Goal: Task Accomplishment & Management: Manage account settings

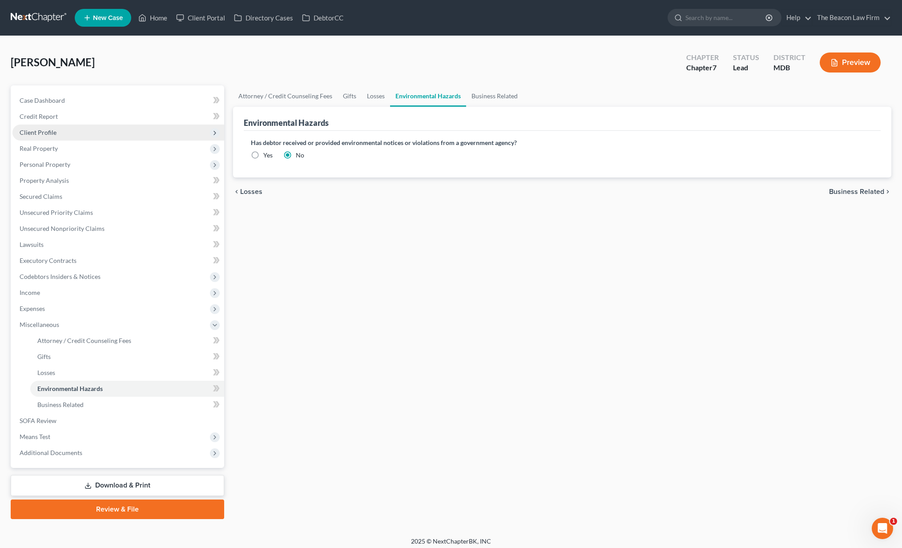
click at [77, 134] on span "Client Profile" at bounding box center [118, 133] width 212 height 16
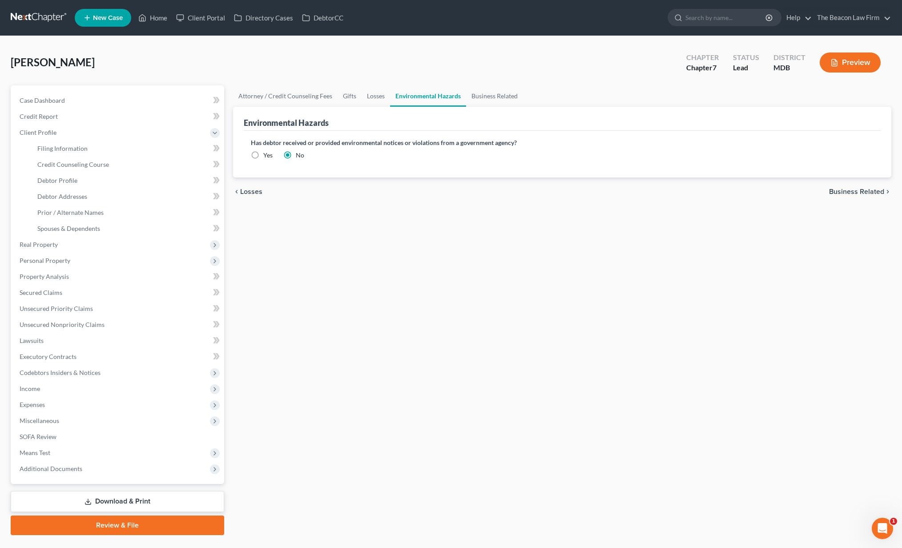
drag, startPoint x: 79, startPoint y: 64, endPoint x: 1, endPoint y: 60, distance: 77.9
click at [1, 60] on div "[PERSON_NAME] Upgraded Chapter Chapter 7 Status Lead District MDB Preview Petit…" at bounding box center [451, 294] width 902 height 517
click at [205, 21] on link "Client Portal" at bounding box center [201, 18] width 58 height 16
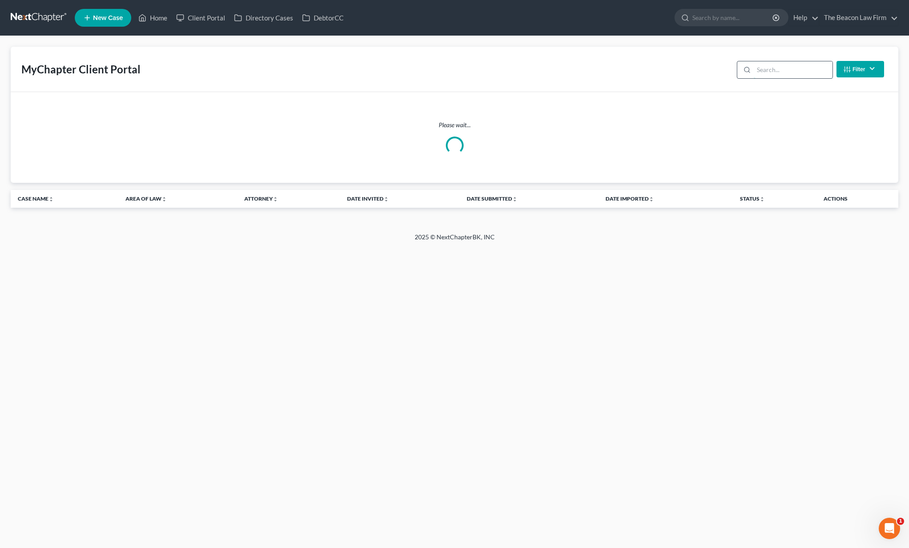
click at [823, 75] on input "search" at bounding box center [793, 69] width 79 height 17
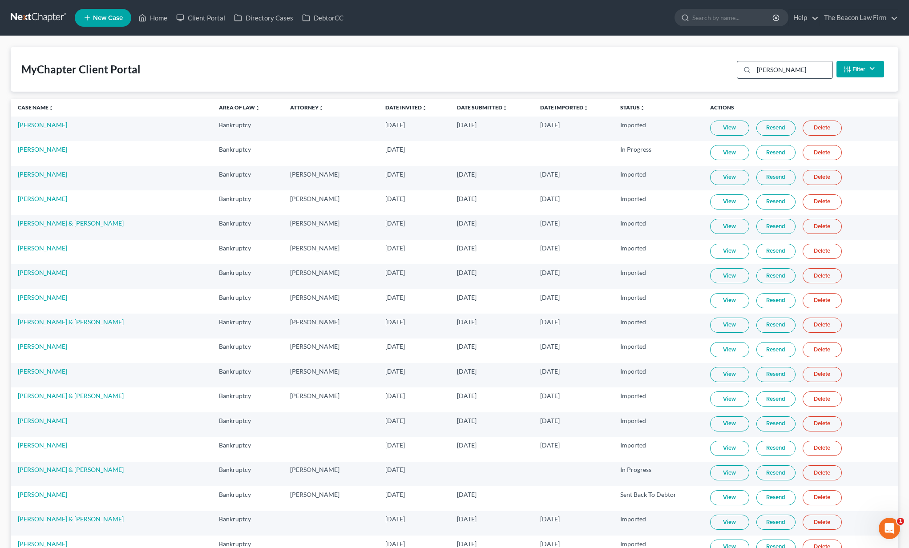
type input "[PERSON_NAME]"
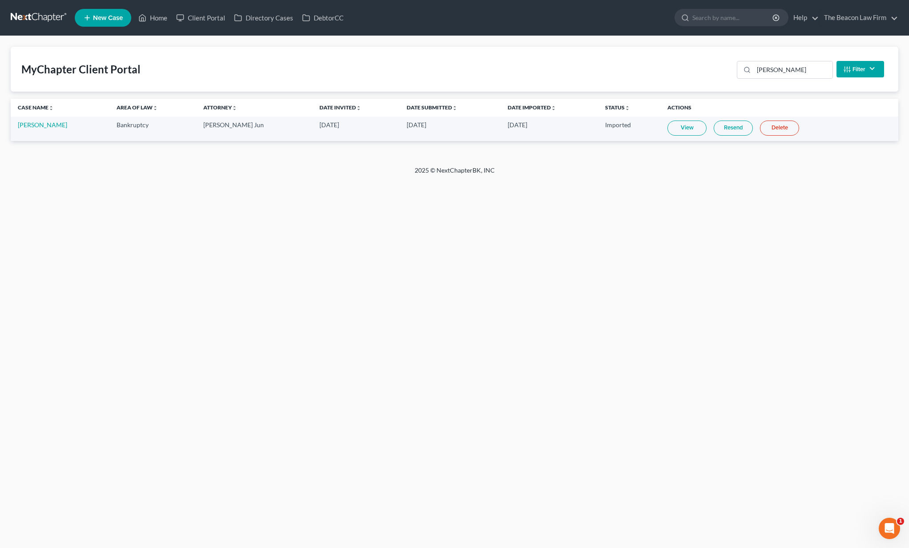
click at [725, 129] on link "Resend" at bounding box center [733, 128] width 39 height 15
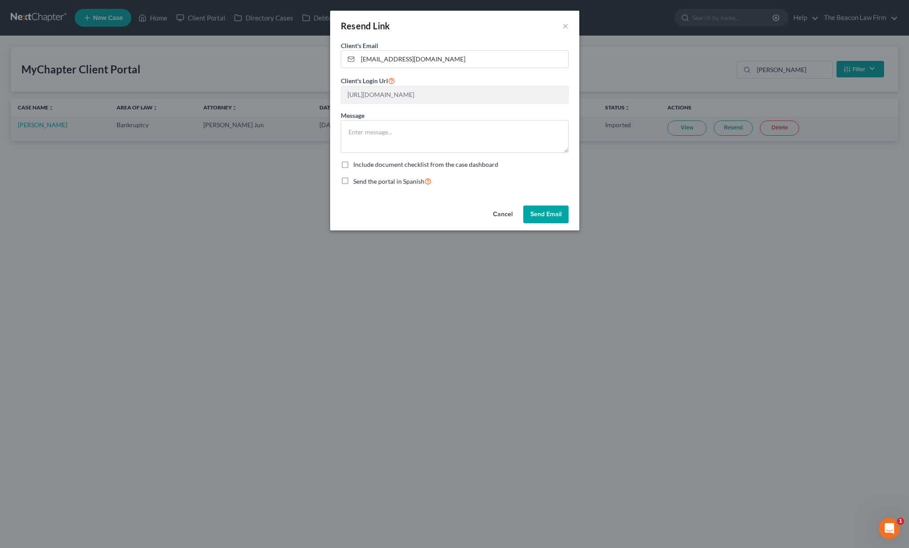
click at [544, 211] on button "Send Email" at bounding box center [545, 215] width 45 height 18
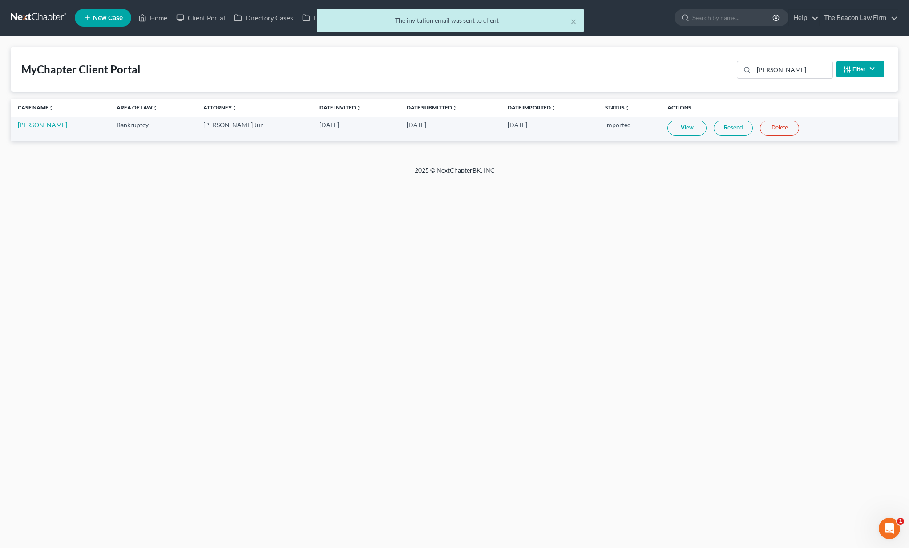
click at [884, 0] on nav "Home New Case Client Portal Directory Cases DebtorCC The Beacon Law Firm [EMAIL…" at bounding box center [454, 18] width 909 height 36
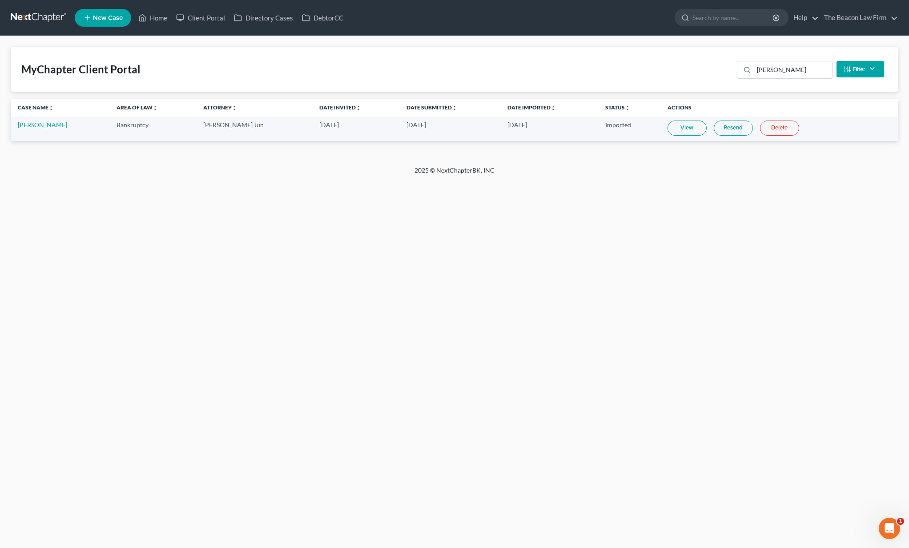
click at [40, 129] on td "[PERSON_NAME]" at bounding box center [60, 129] width 99 height 24
click at [41, 126] on link "[PERSON_NAME]" at bounding box center [42, 125] width 49 height 8
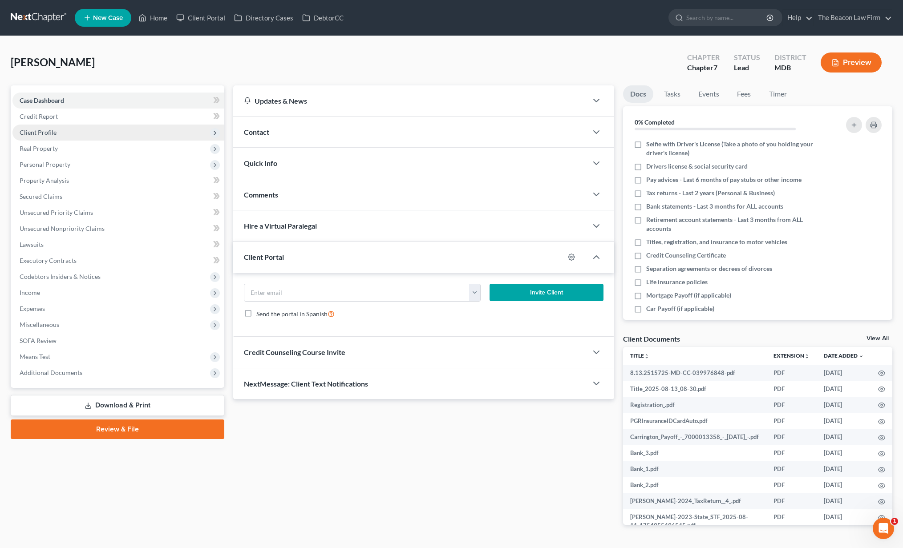
click at [36, 132] on span "Client Profile" at bounding box center [38, 133] width 37 height 8
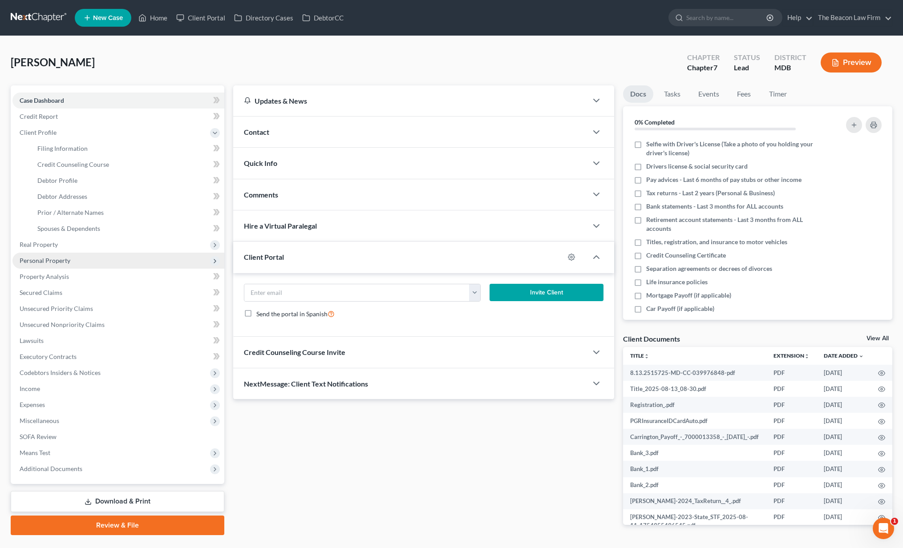
click at [44, 263] on span "Personal Property" at bounding box center [45, 261] width 51 height 8
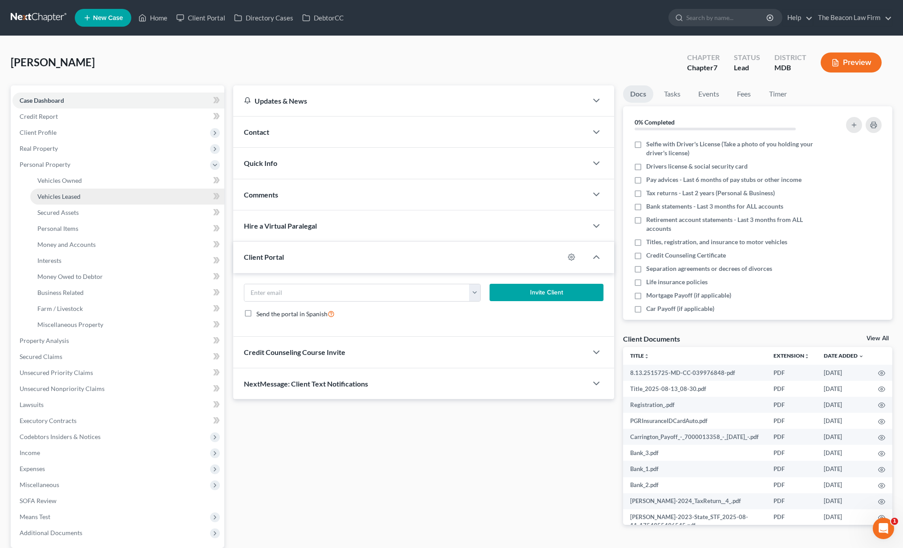
click at [56, 193] on span "Vehicles Leased" at bounding box center [58, 197] width 43 height 8
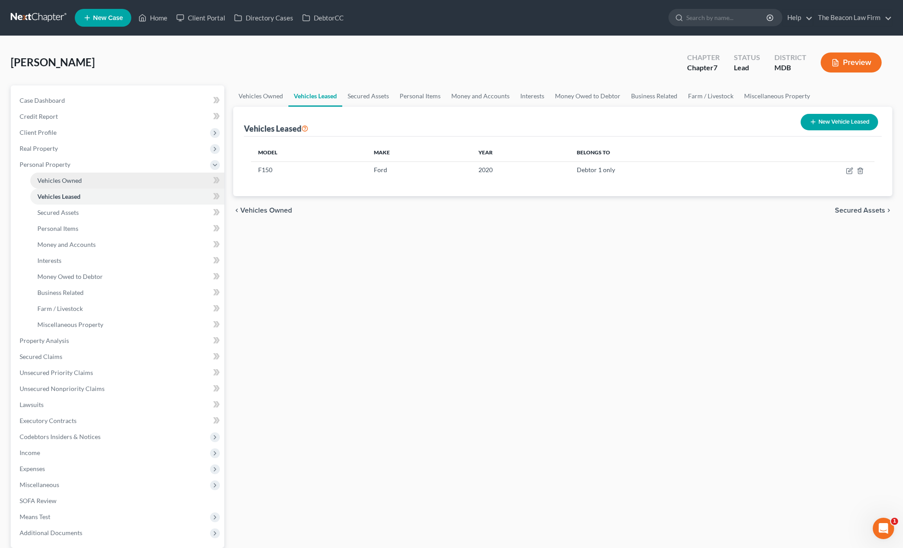
click at [59, 184] on span "Vehicles Owned" at bounding box center [59, 181] width 44 height 8
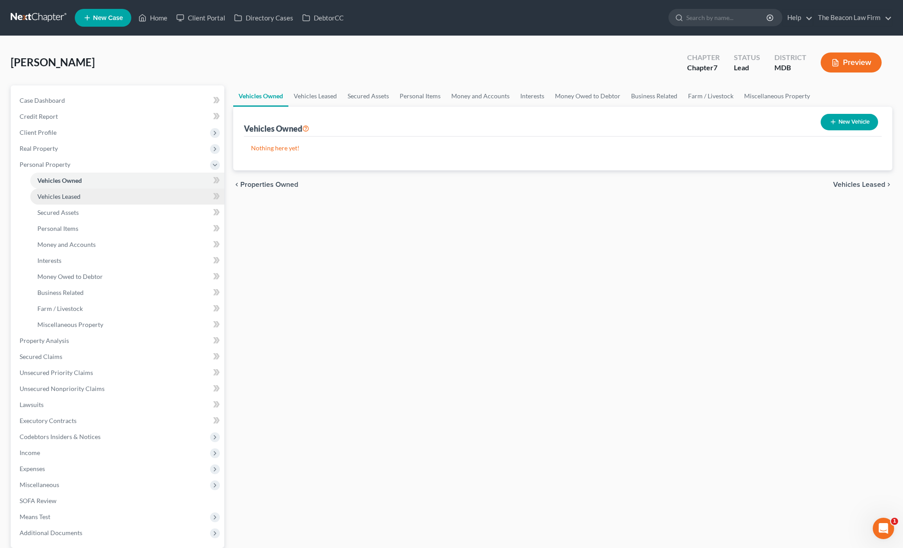
click at [61, 198] on span "Vehicles Leased" at bounding box center [58, 197] width 43 height 8
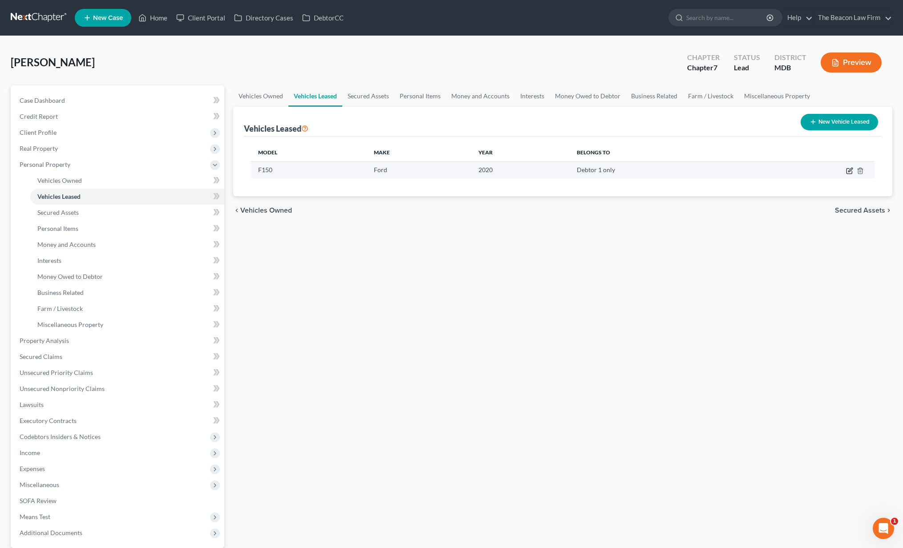
click at [848, 170] on icon "button" at bounding box center [849, 170] width 7 height 7
select select "1"
select select "6"
select select "0"
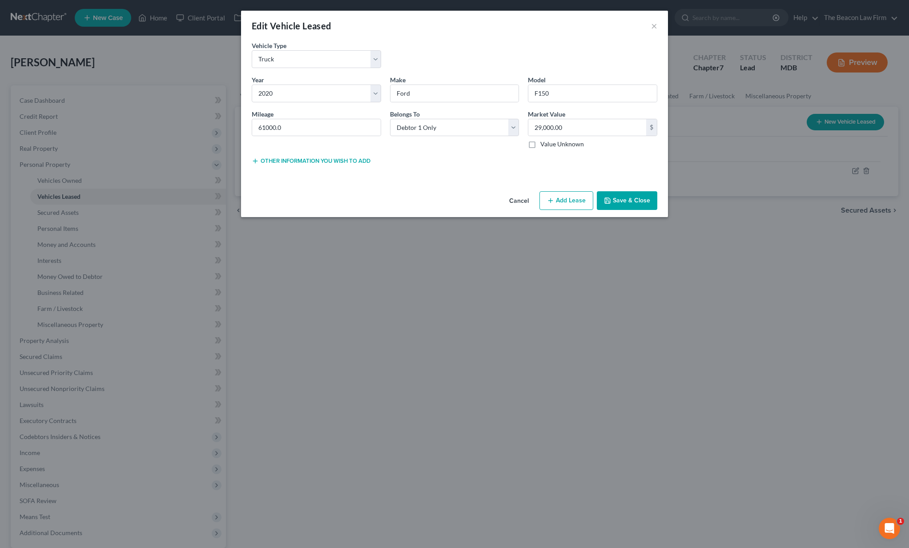
drag, startPoint x: 460, startPoint y: 164, endPoint x: 510, endPoint y: 187, distance: 54.5
click at [460, 161] on div "Lease Select" at bounding box center [455, 160] width 138 height 9
click at [528, 203] on button "Cancel" at bounding box center [519, 201] width 34 height 18
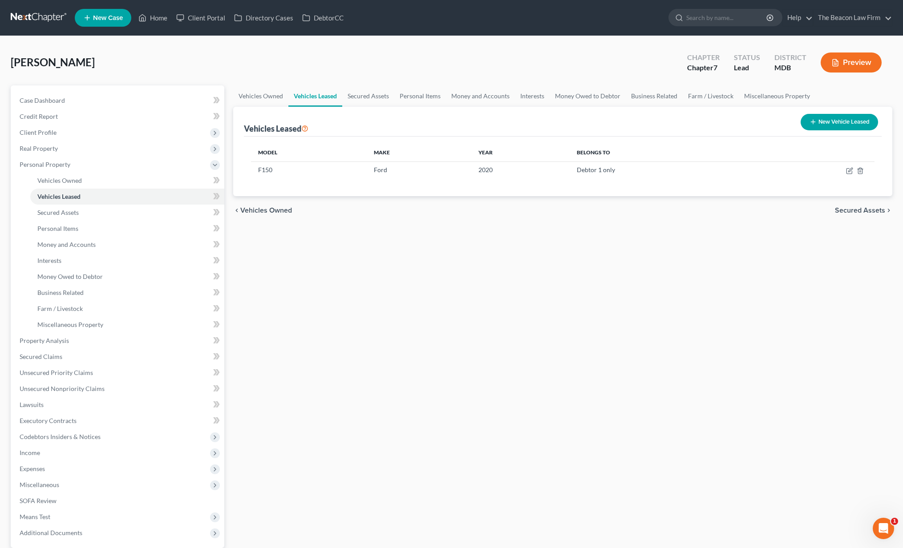
click at [760, 279] on div "Vehicles Owned Vehicles Leased Secured Assets Personal Items Money and Accounts…" at bounding box center [563, 342] width 668 height 514
click at [859, 171] on line "button" at bounding box center [859, 171] width 0 height 2
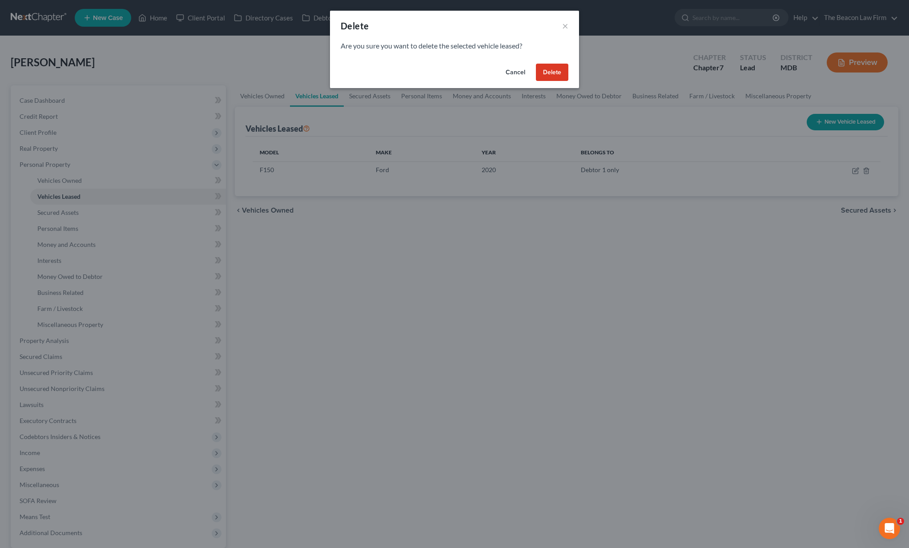
click at [550, 73] on button "Delete" at bounding box center [552, 73] width 32 height 18
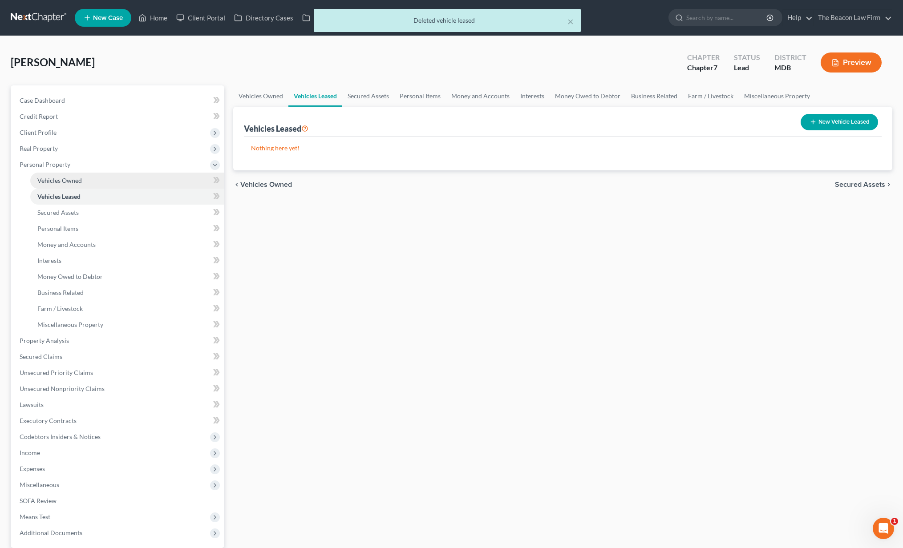
click at [61, 178] on span "Vehicles Owned" at bounding box center [59, 181] width 44 height 8
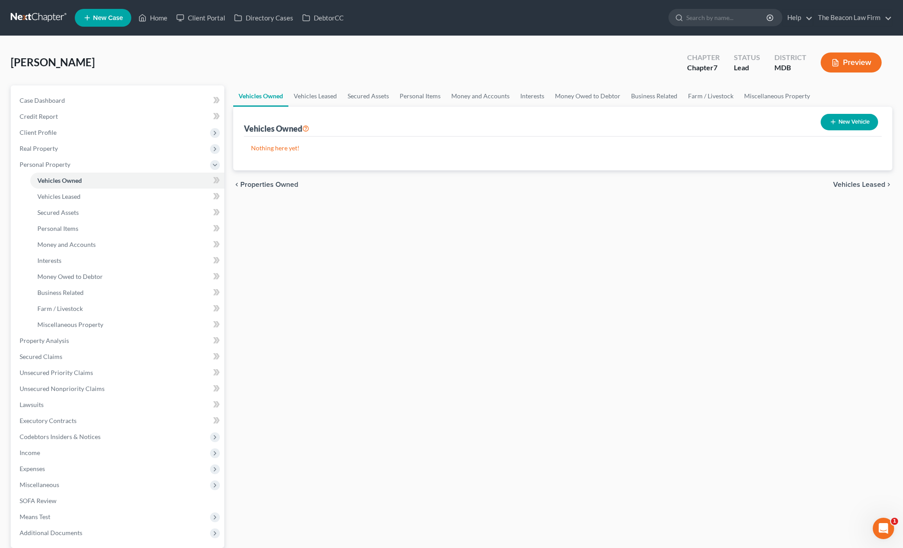
click at [843, 121] on button "New Vehicle" at bounding box center [848, 122] width 57 height 16
select select "0"
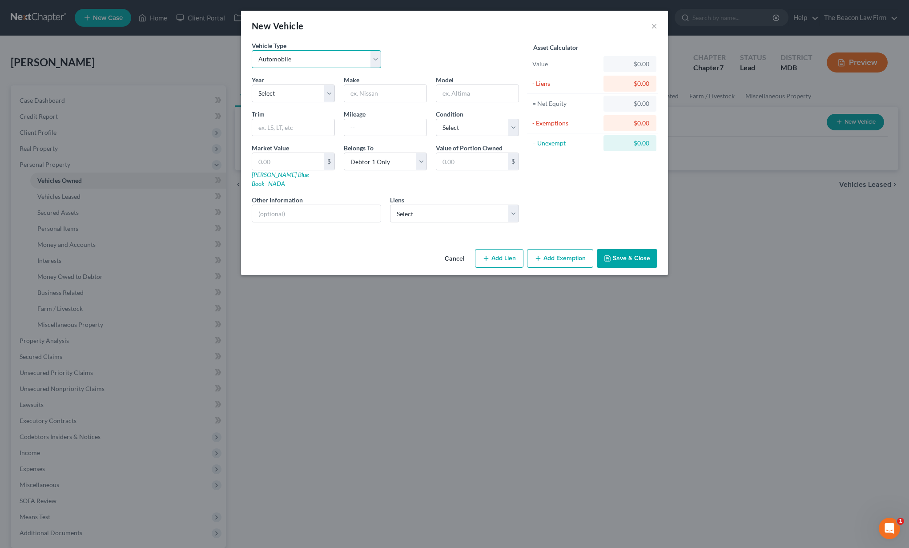
select select "1"
select select "6"
click at [380, 96] on input "text" at bounding box center [385, 93] width 82 height 17
type input "Ford"
type input "F150"
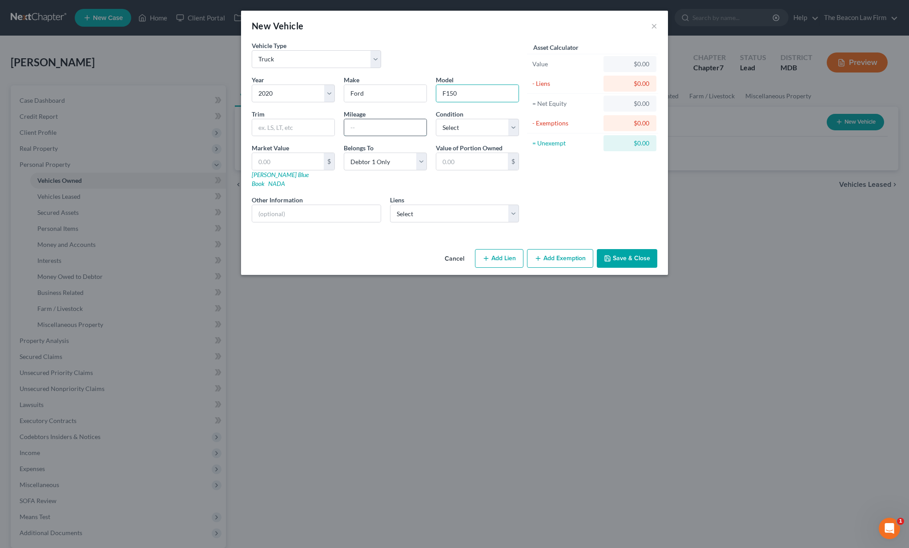
click at [364, 128] on input "text" at bounding box center [385, 127] width 82 height 17
type input "61000"
select select "2"
click at [646, 249] on button "Save & Close" at bounding box center [627, 258] width 60 height 19
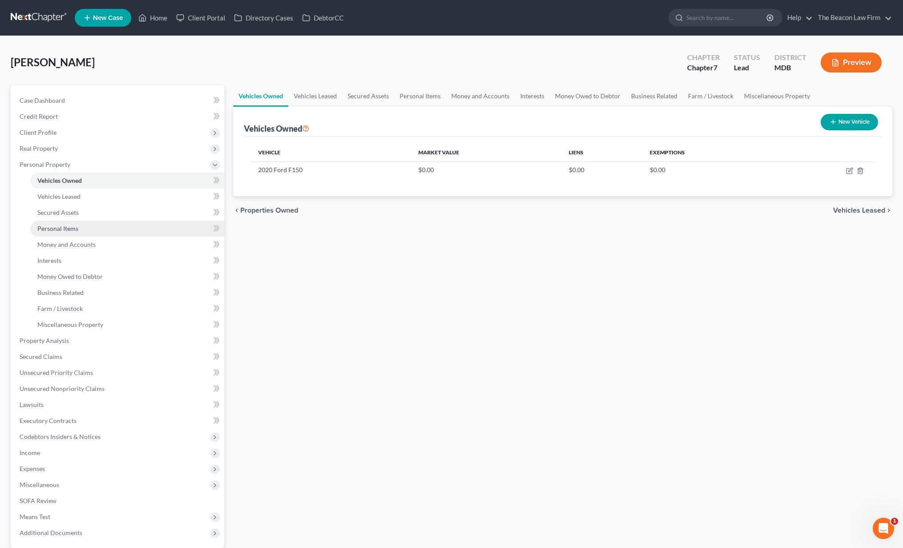
click at [76, 229] on span "Personal Items" at bounding box center [57, 229] width 41 height 8
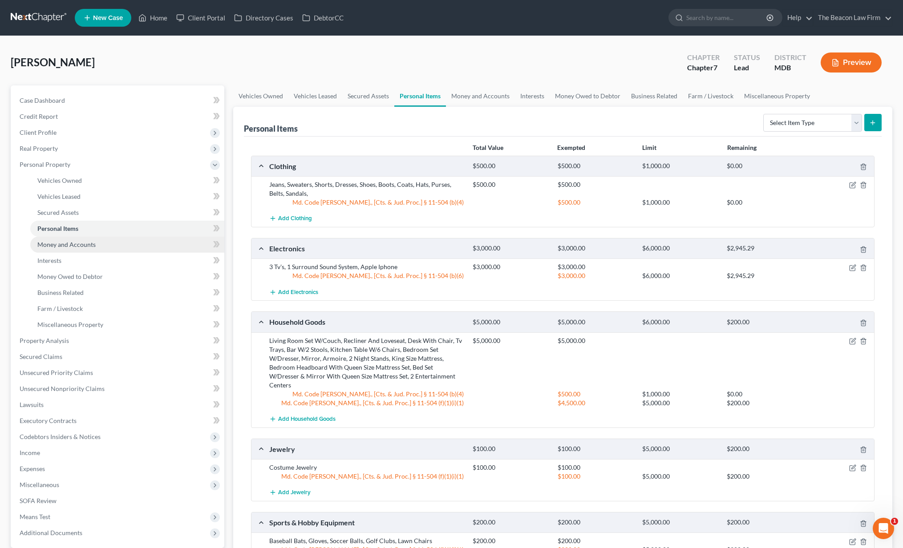
scroll to position [110, 0]
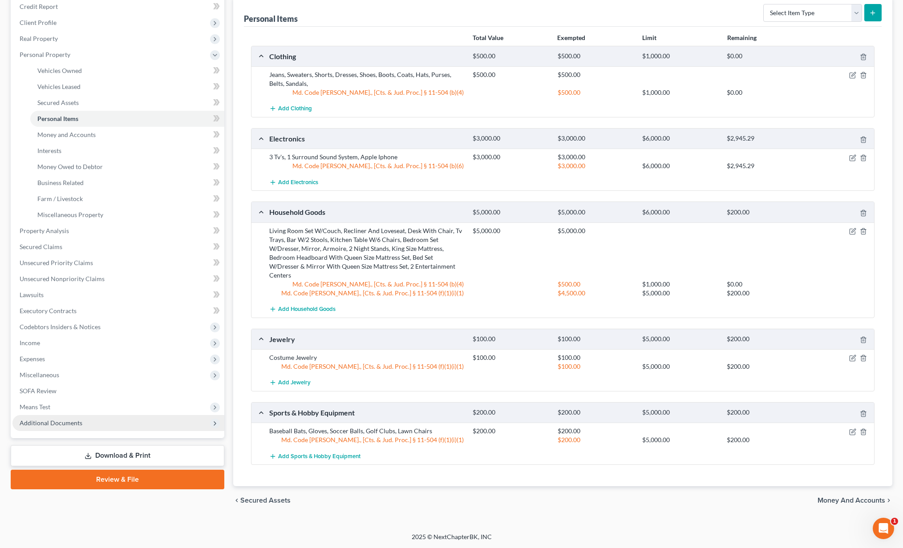
drag, startPoint x: 89, startPoint y: 423, endPoint x: 120, endPoint y: 417, distance: 31.3
click at [90, 424] on span "Additional Documents" at bounding box center [118, 423] width 212 height 16
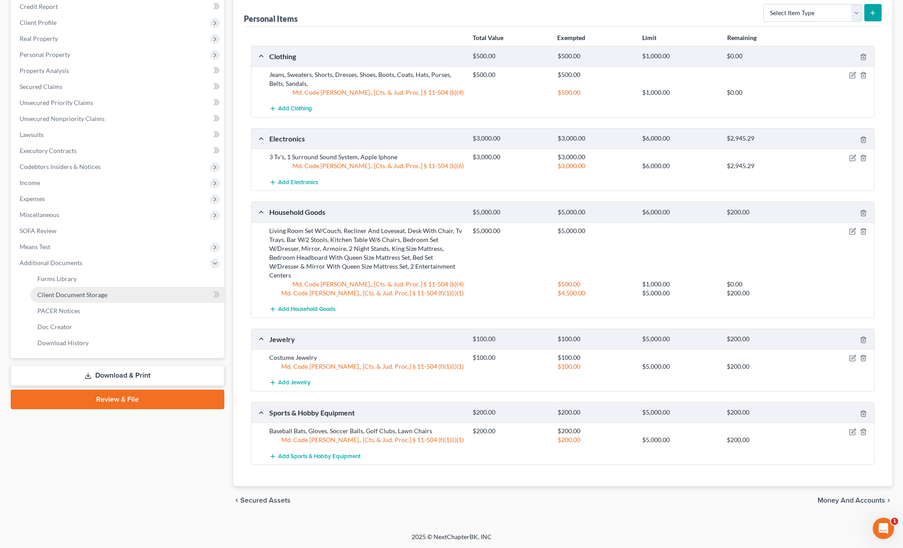
click at [66, 296] on span "Client Document Storage" at bounding box center [72, 295] width 70 height 8
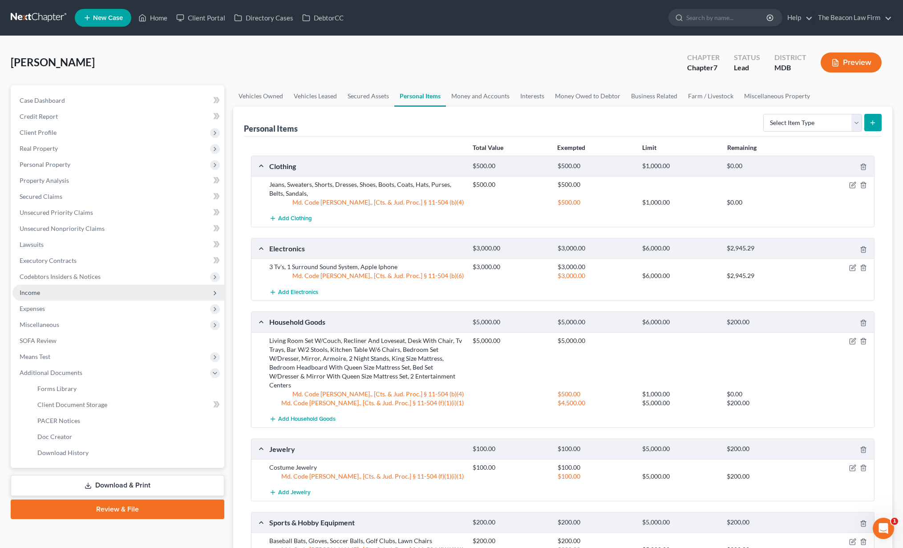
select select "14"
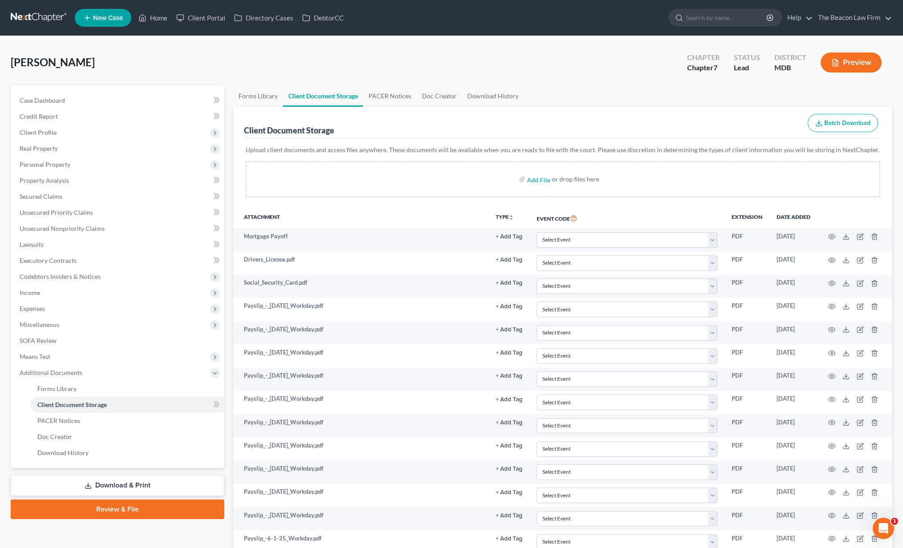
click at [826, 0] on nav "Home New Case Client Portal Directory Cases DebtorCC The Beacon Law Firm [EMAIL…" at bounding box center [451, 18] width 903 height 36
